Goal: Task Accomplishment & Management: Manage account settings

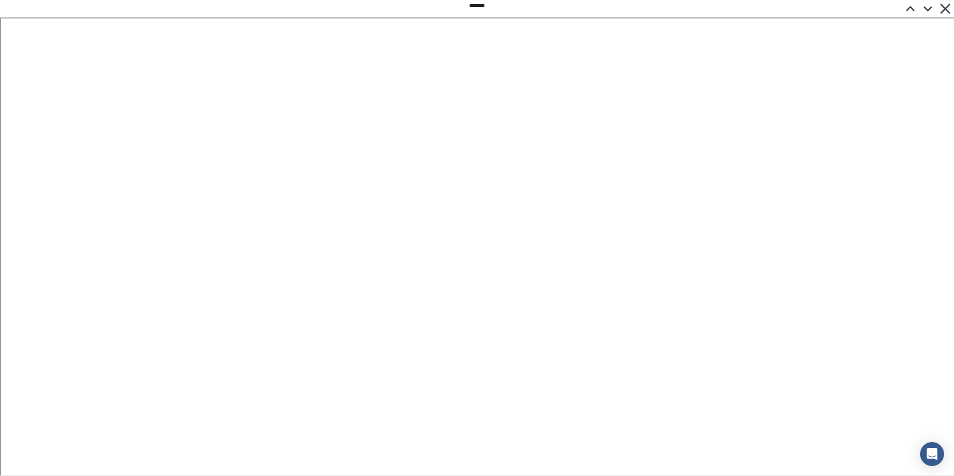
click at [946, 8] on icon at bounding box center [945, 8] width 10 height 10
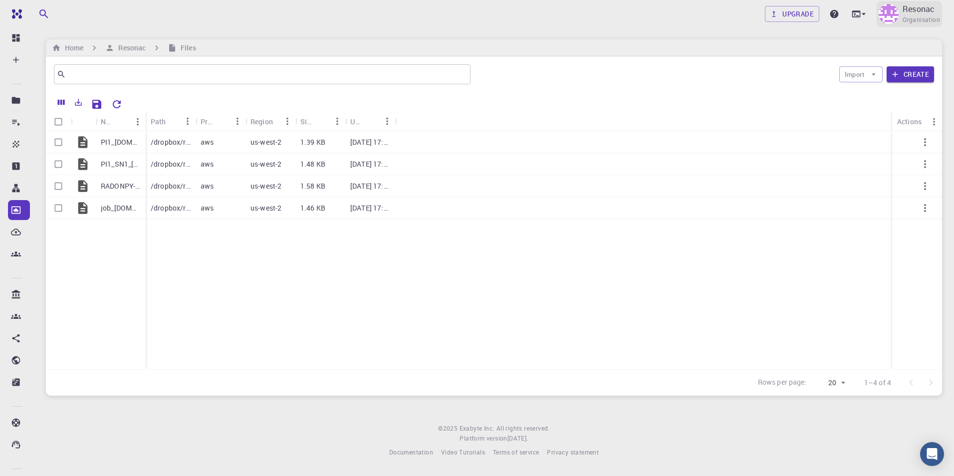
click at [902, 16] on div "Resonac Organisation" at bounding box center [909, 14] width 65 height 26
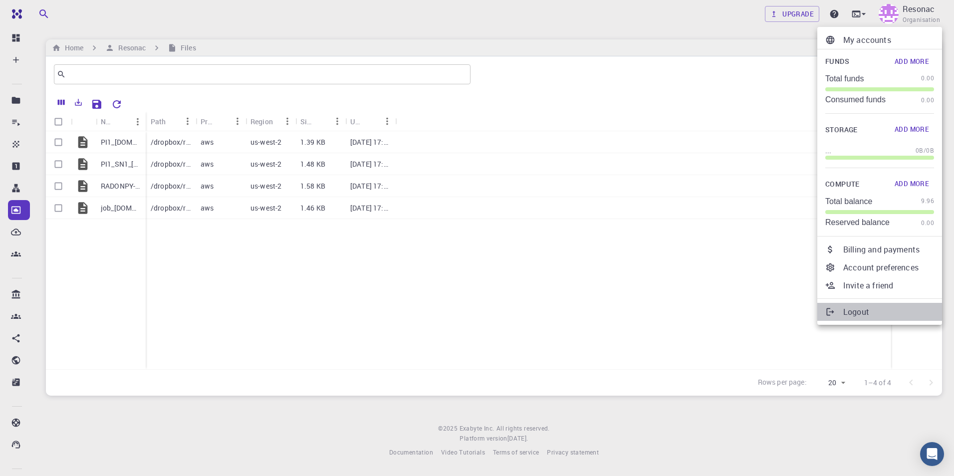
click at [859, 312] on p "Logout" at bounding box center [888, 312] width 91 height 12
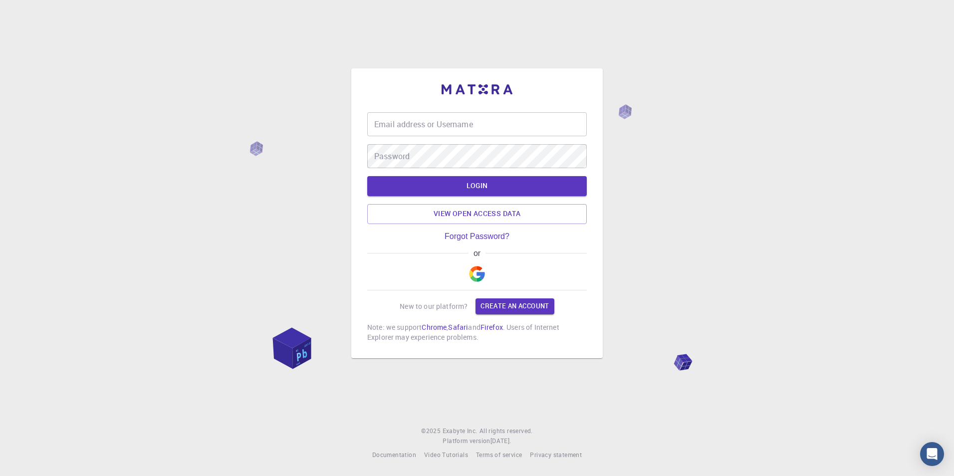
type input "asoma"
